Goal: Find specific page/section: Find specific page/section

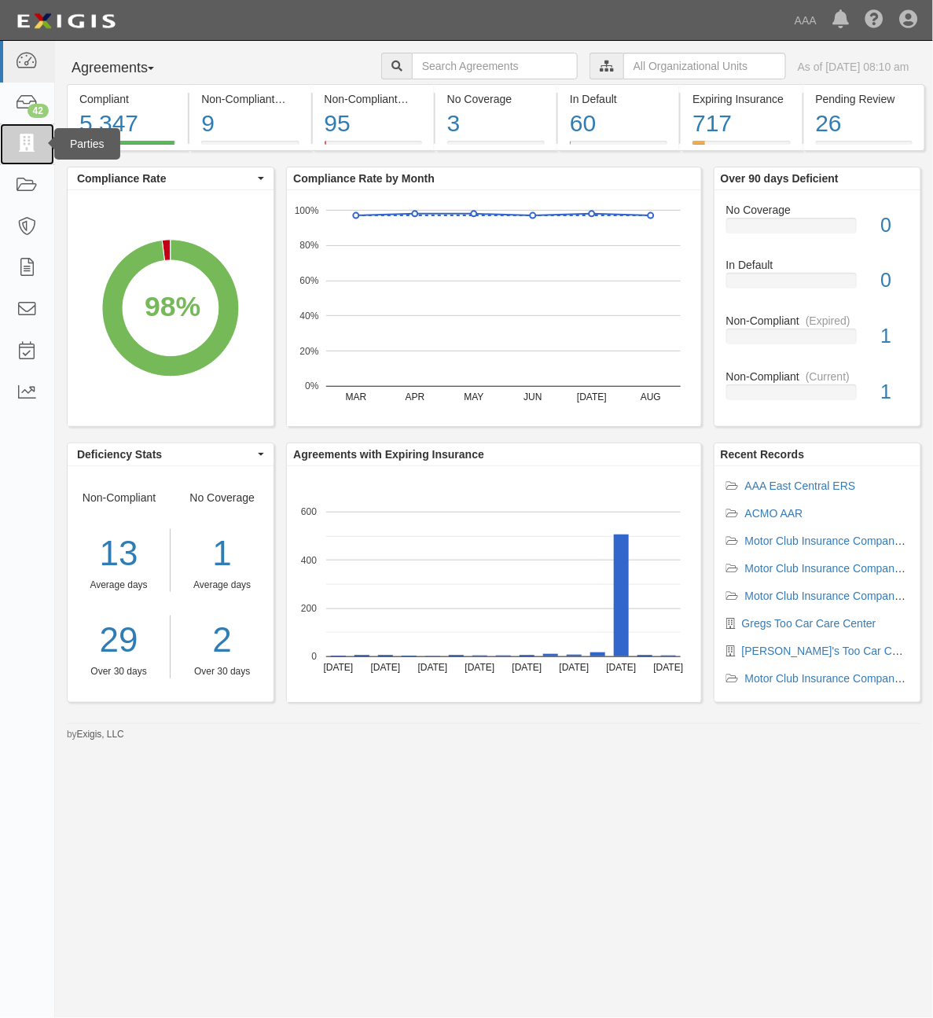
click at [30, 145] on icon at bounding box center [27, 144] width 22 height 18
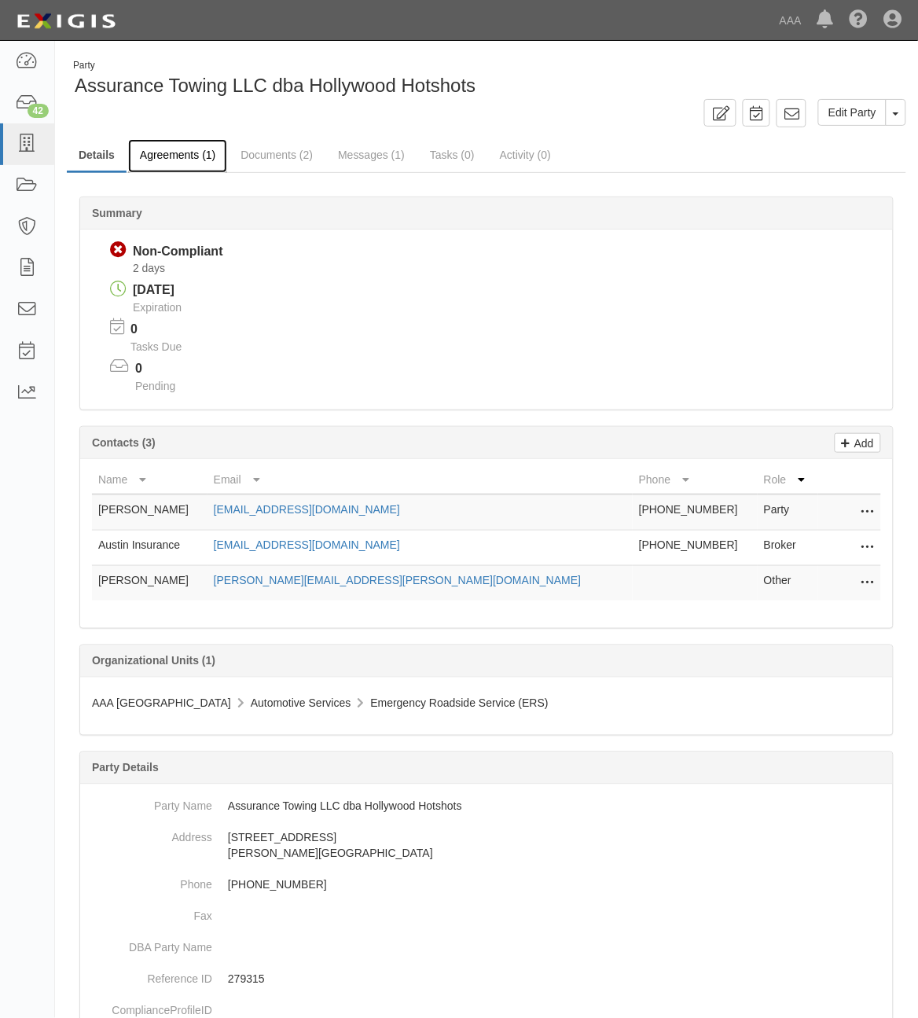
click at [194, 145] on link "Agreements (1)" at bounding box center [177, 156] width 99 height 34
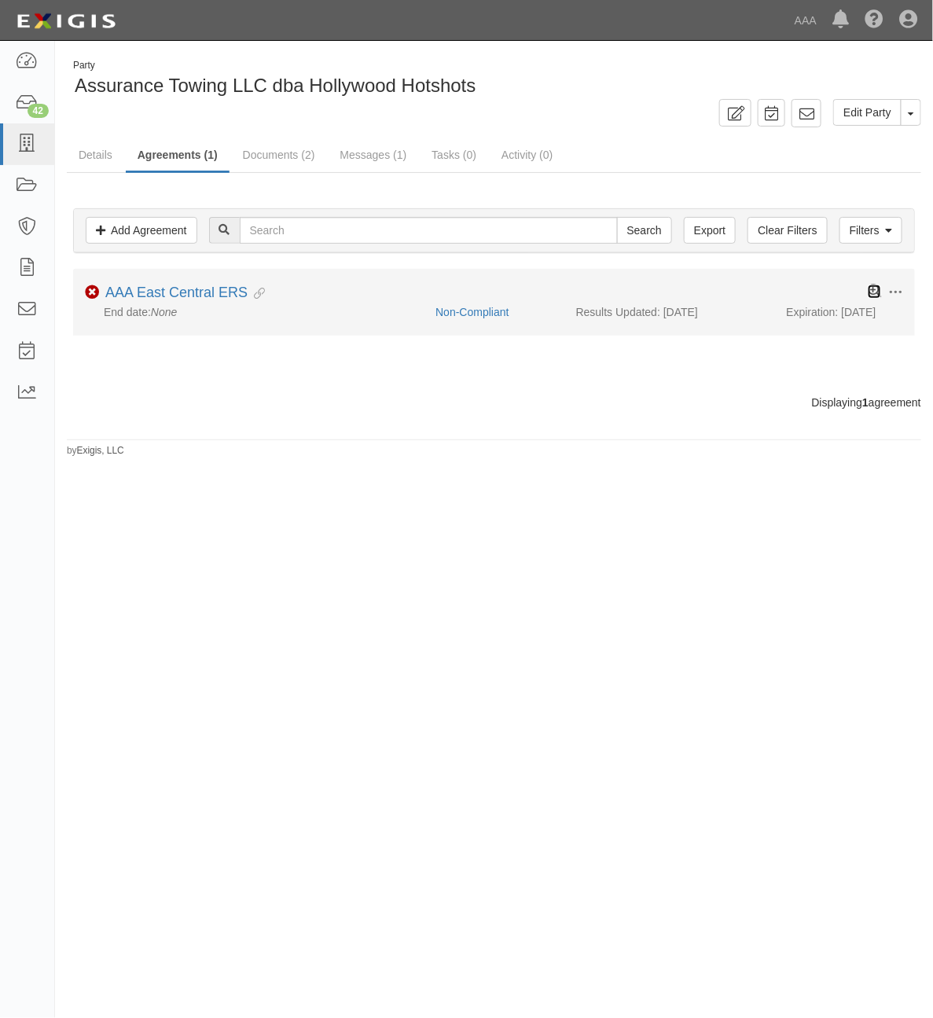
click at [877, 296] on icon at bounding box center [874, 291] width 13 height 13
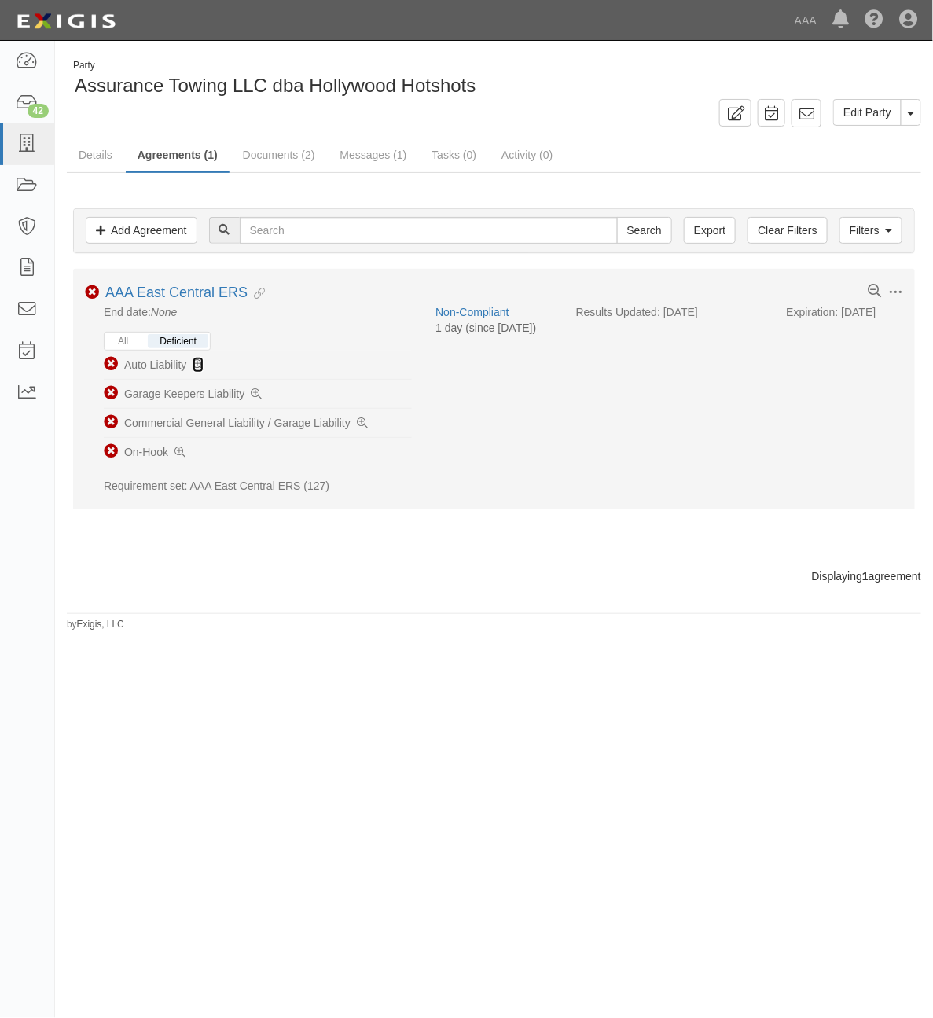
click at [193, 364] on icon at bounding box center [198, 365] width 11 height 11
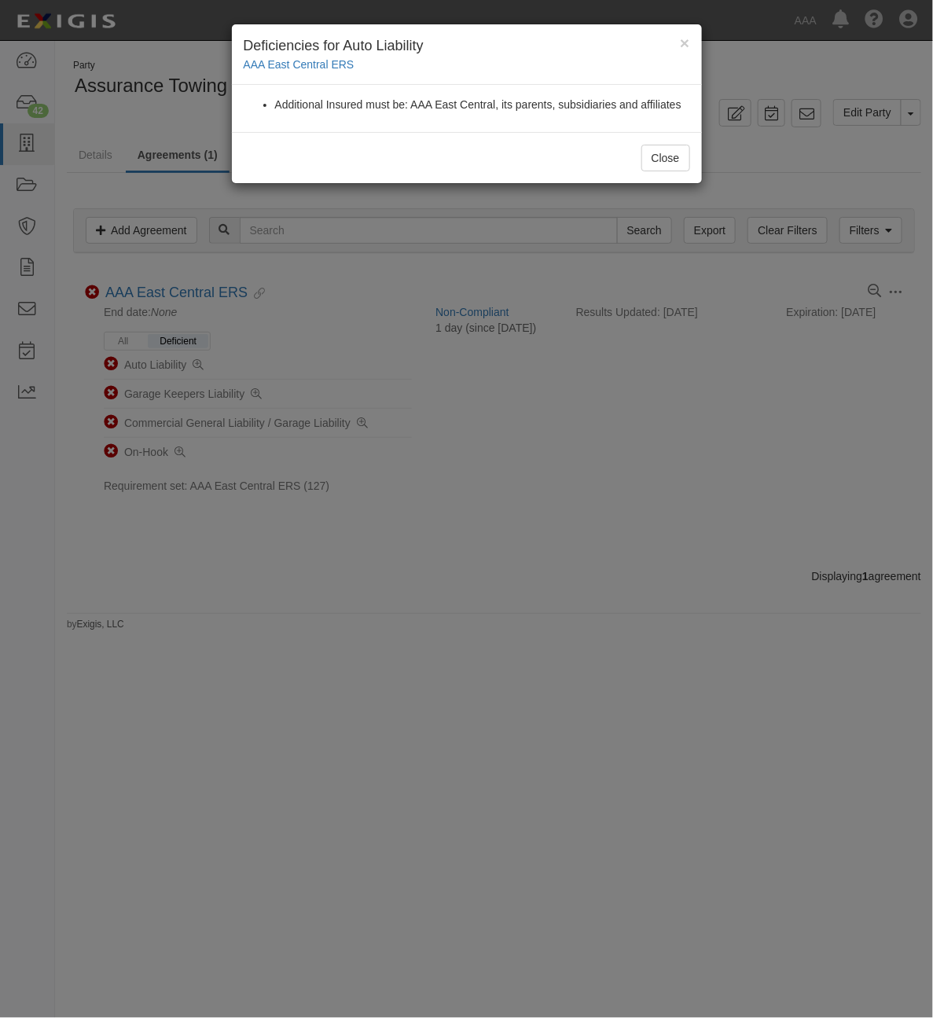
click at [678, 50] on h4 "Deficiencies for Auto Liability" at bounding box center [467, 46] width 447 height 20
click at [678, 44] on h4 "Deficiencies for Auto Liability" at bounding box center [467, 46] width 447 height 20
click at [678, 40] on h4 "Deficiencies for Auto Liability" at bounding box center [467, 46] width 447 height 20
click at [693, 37] on div "× Deficiencies for Auto Liability AAA East Central ERS" at bounding box center [467, 54] width 470 height 61
click at [669, 157] on button "Close" at bounding box center [666, 158] width 49 height 27
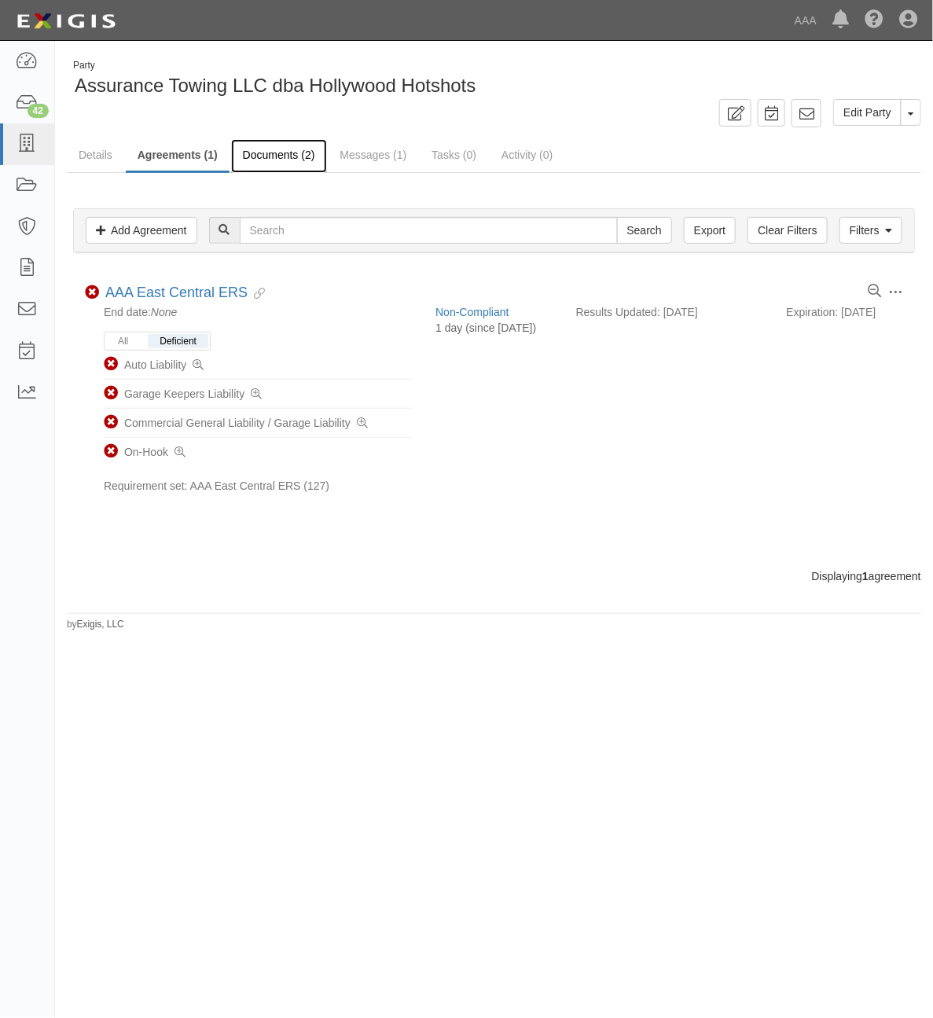
click at [281, 161] on link "Documents (2)" at bounding box center [279, 156] width 96 height 34
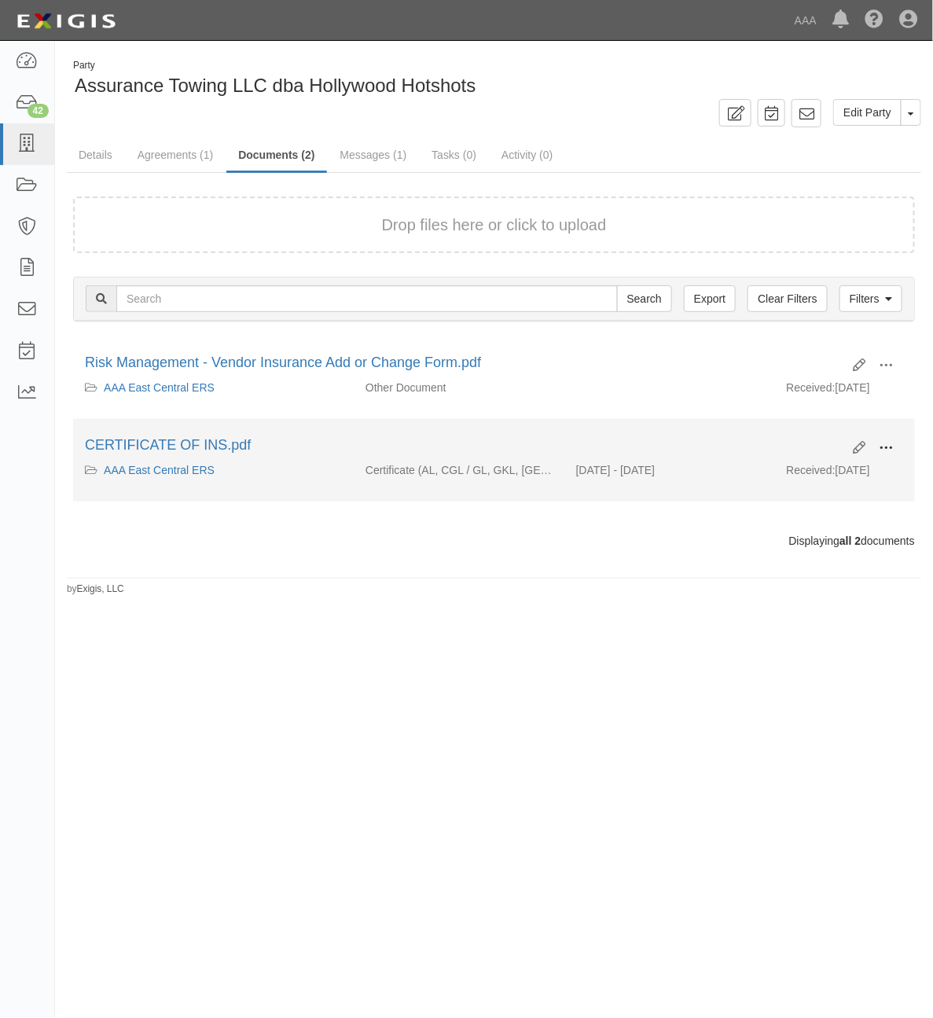
click at [894, 448] on button at bounding box center [886, 449] width 35 height 27
click at [826, 474] on link "View" at bounding box center [810, 471] width 124 height 28
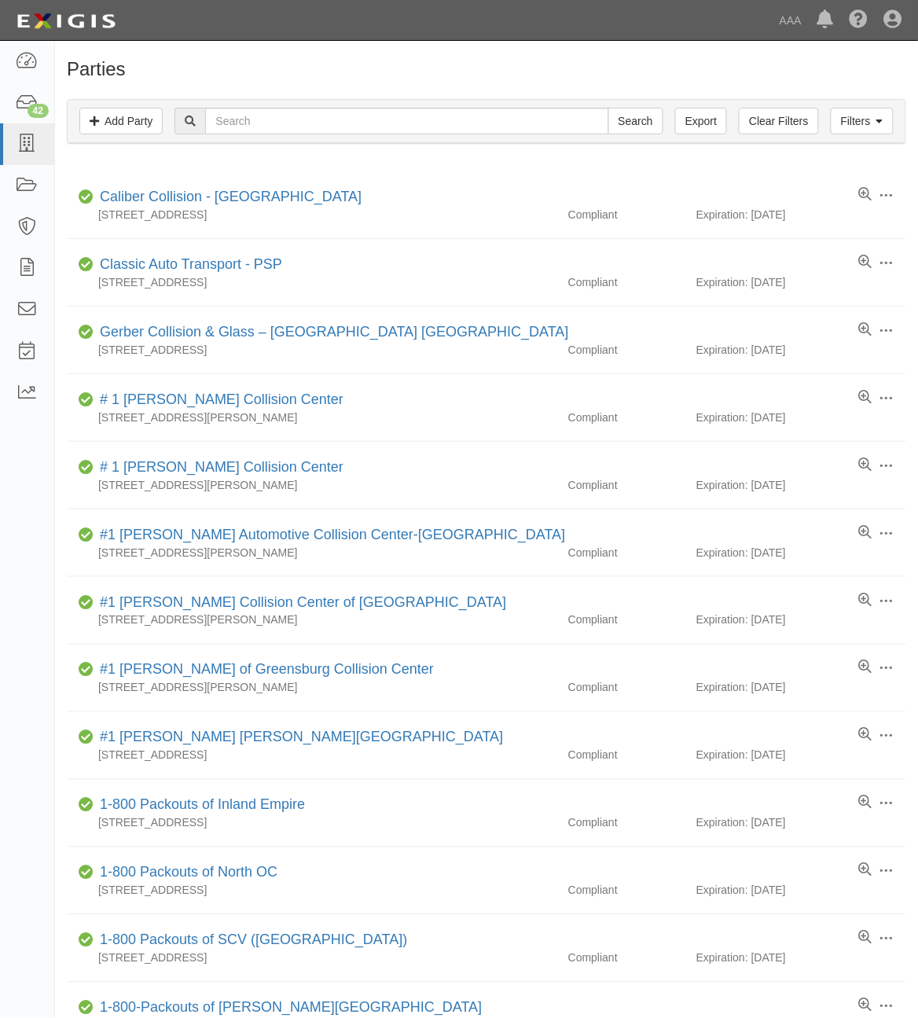
click at [279, 140] on div "Filters Add Party Clear Filters Export Search Filters" at bounding box center [487, 121] width 838 height 43
click at [279, 114] on input "text" at bounding box center [406, 121] width 403 height 27
paste input "10315"
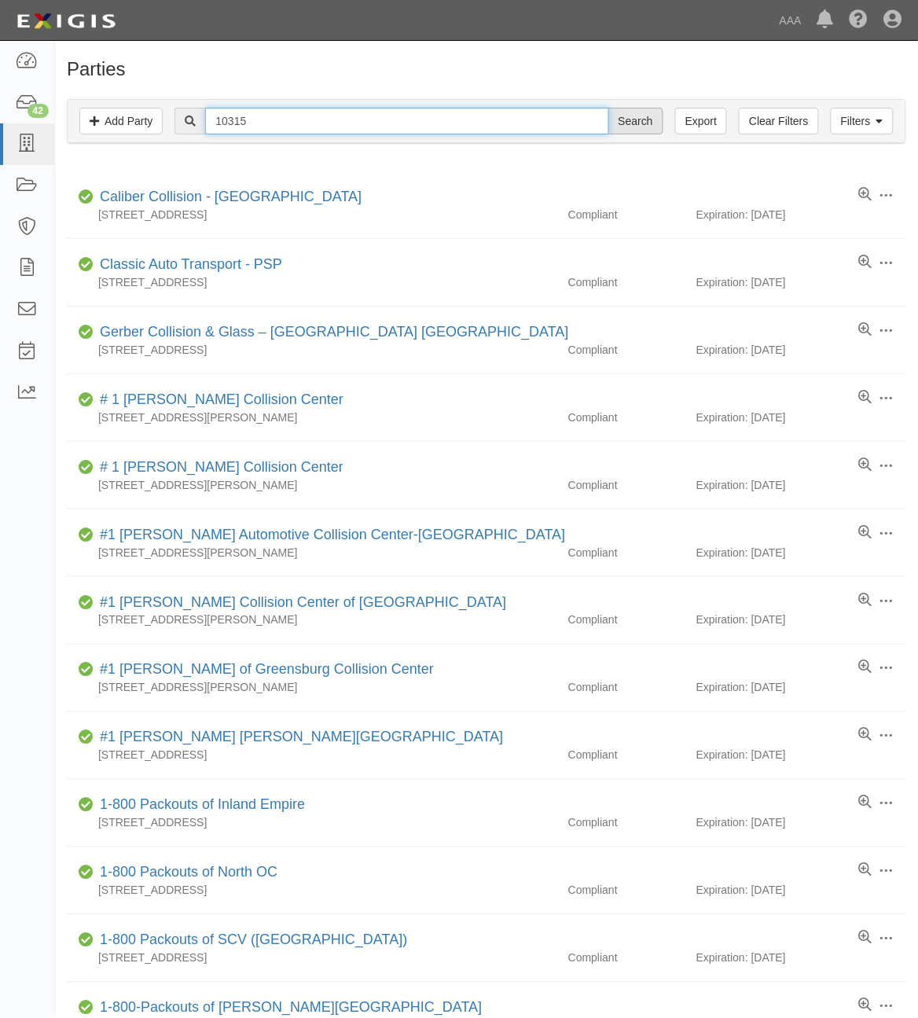
type input "10315"
click at [629, 120] on input "Search" at bounding box center [635, 121] width 55 height 27
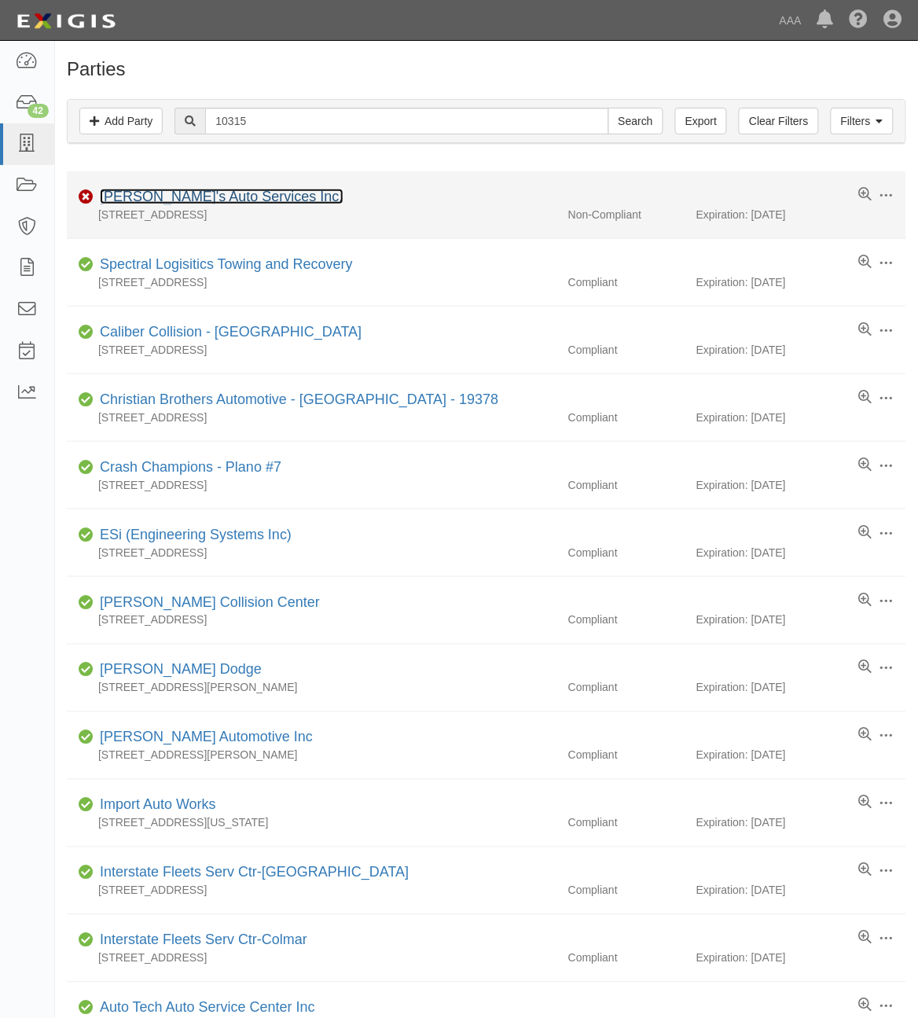
click at [199, 198] on link "[PERSON_NAME]'s Auto Services Inc." at bounding box center [222, 197] width 244 height 16
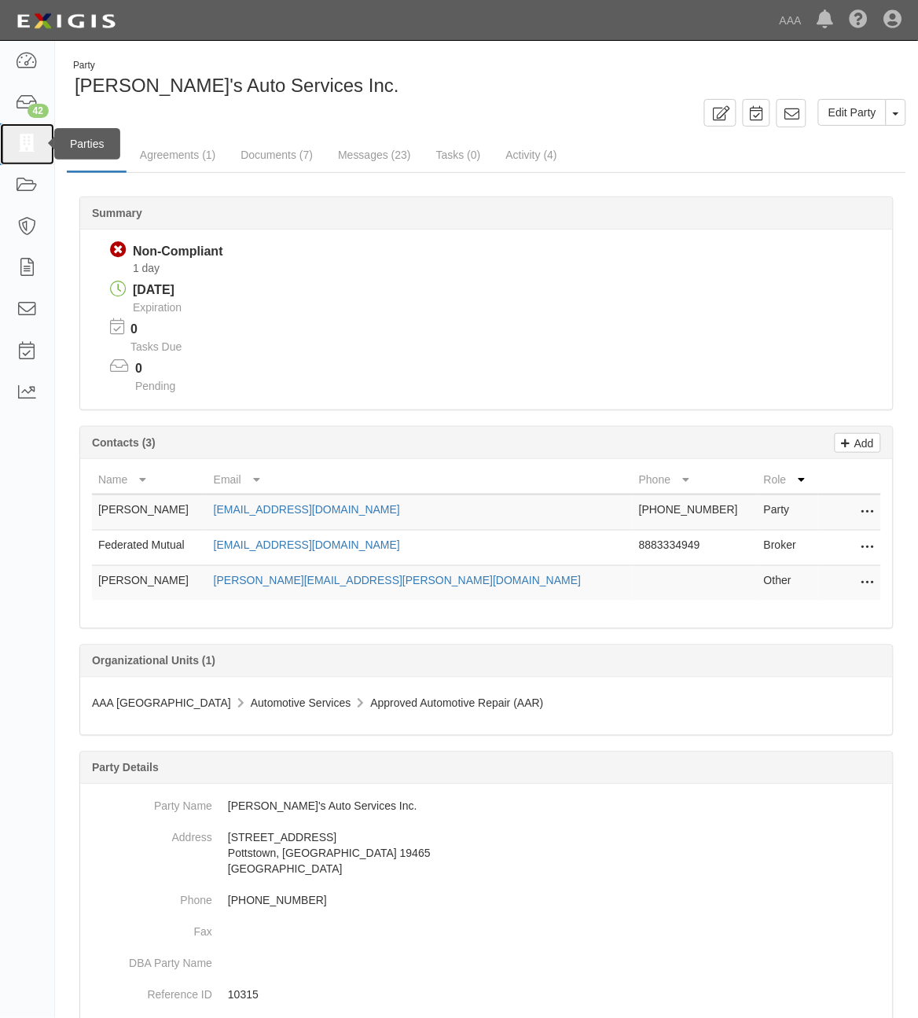
click at [24, 142] on icon at bounding box center [27, 144] width 22 height 18
